Goal: Navigation & Orientation: Find specific page/section

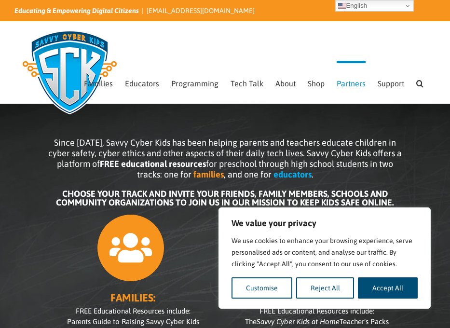
click at [342, 85] on span "Partners" at bounding box center [351, 84] width 29 height 8
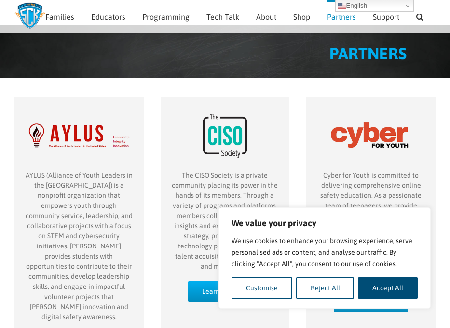
scroll to position [53, 0]
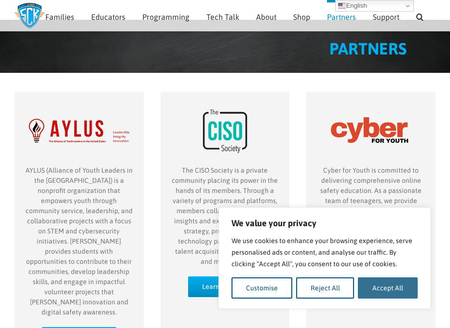
click at [371, 283] on button "Accept All" at bounding box center [388, 287] width 60 height 21
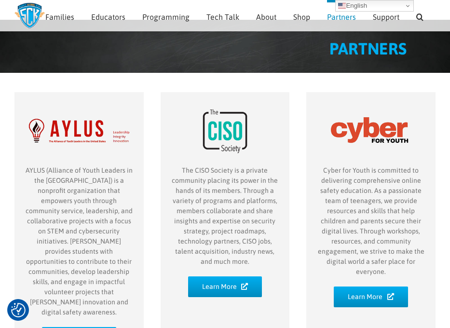
checkbox input "true"
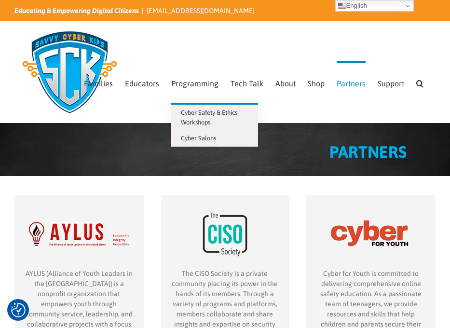
scroll to position [0, 0]
